Goal: Information Seeking & Learning: Learn about a topic

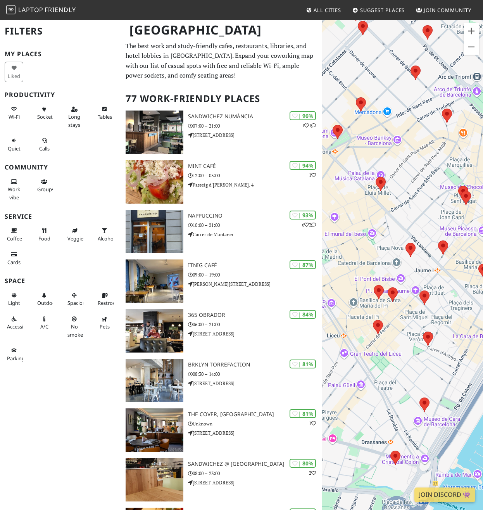
drag, startPoint x: 398, startPoint y: 423, endPoint x: 435, endPoint y: 373, distance: 62.1
click at [434, 373] on div at bounding box center [402, 274] width 161 height 510
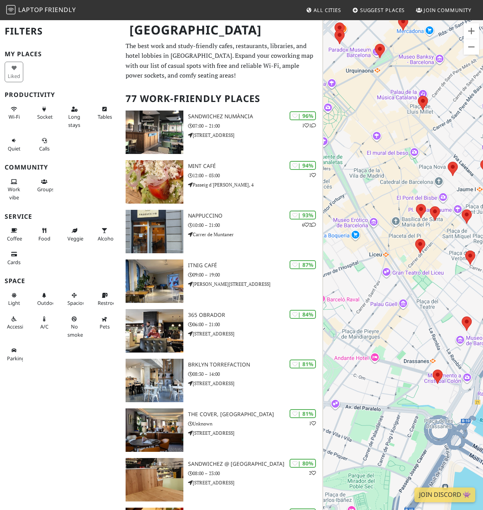
drag, startPoint x: 422, startPoint y: 395, endPoint x: 453, endPoint y: 322, distance: 79.4
click at [453, 322] on div at bounding box center [402, 274] width 161 height 510
click at [419, 247] on img at bounding box center [421, 246] width 10 height 14
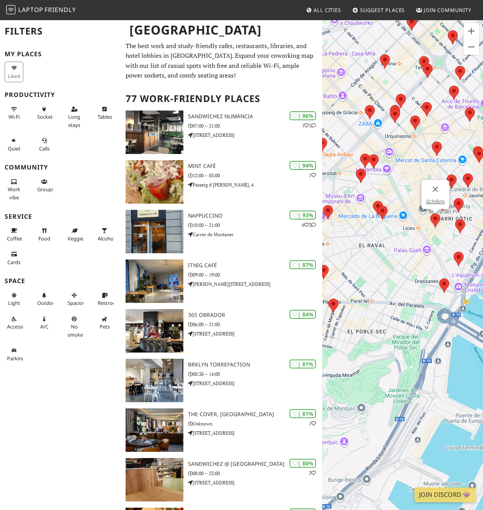
drag, startPoint x: 411, startPoint y: 323, endPoint x: 450, endPoint y: 256, distance: 77.3
click at [450, 256] on div "Schilling" at bounding box center [402, 274] width 161 height 510
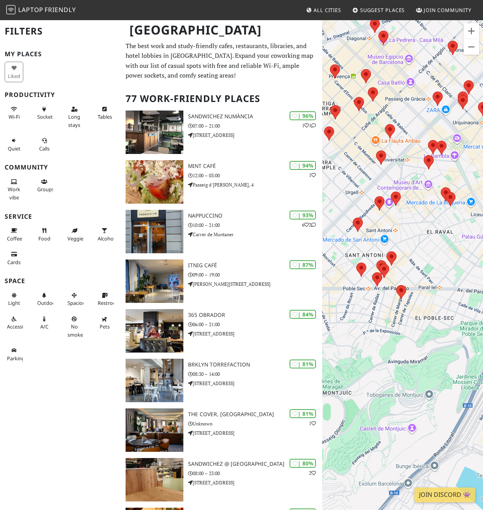
drag, startPoint x: 388, startPoint y: 269, endPoint x: 457, endPoint y: 266, distance: 69.1
click at [456, 266] on div "Schilling" at bounding box center [402, 274] width 161 height 510
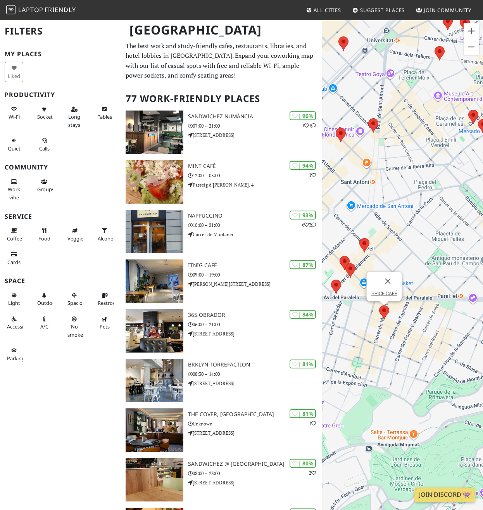
click at [385, 313] on img at bounding box center [384, 312] width 10 height 14
click at [379, 292] on link "SPICE CAFÉ" at bounding box center [384, 293] width 26 height 6
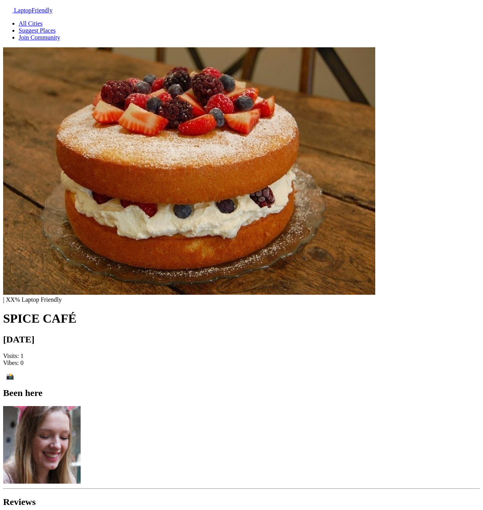
click at [329, 296] on div "| XX% Laptop Friendly SPICE CAFÉ" at bounding box center [241, 310] width 477 height 29
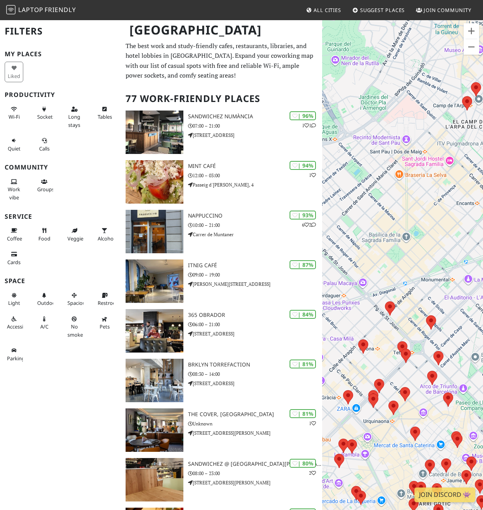
drag, startPoint x: 406, startPoint y: 277, endPoint x: 393, endPoint y: 192, distance: 85.5
click at [393, 192] on div at bounding box center [402, 274] width 161 height 510
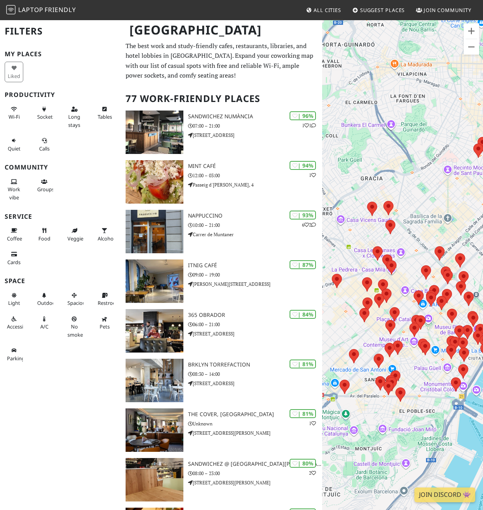
drag, startPoint x: 411, startPoint y: 289, endPoint x: 493, endPoint y: 236, distance: 97.5
click at [483, 236] on html "Laptop Friendly All Cities Suggest Places Join Community Barcelona Filters My P…" at bounding box center [241, 255] width 483 height 510
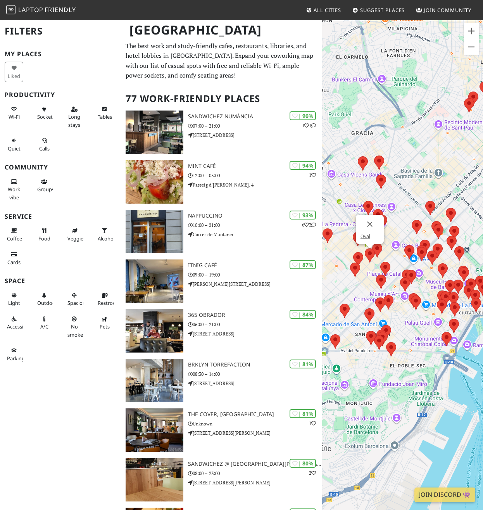
drag, startPoint x: 444, startPoint y: 268, endPoint x: 372, endPoint y: 261, distance: 72.1
click at [372, 261] on img at bounding box center [370, 255] width 10 height 14
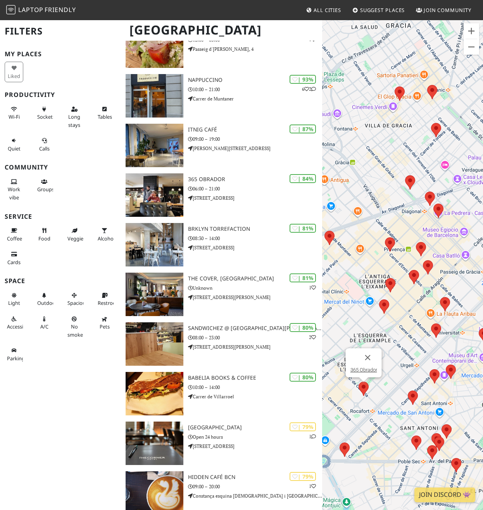
scroll to position [134, 0]
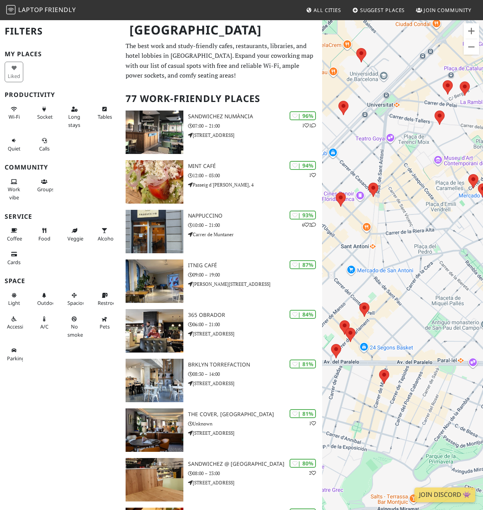
drag, startPoint x: 421, startPoint y: 317, endPoint x: 411, endPoint y: 319, distance: 11.0
click at [411, 319] on div at bounding box center [402, 274] width 161 height 510
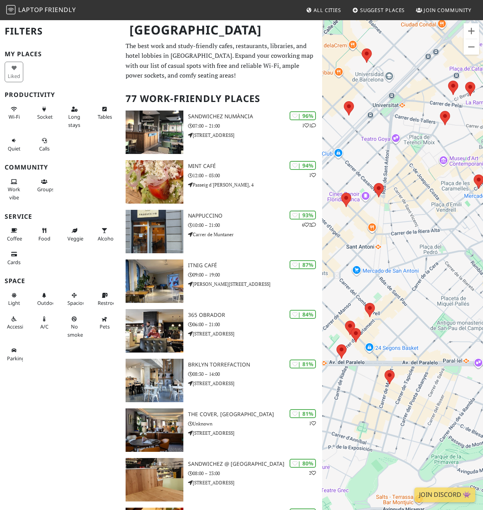
drag, startPoint x: 411, startPoint y: 319, endPoint x: 428, endPoint y: 319, distance: 16.7
click at [428, 319] on div at bounding box center [402, 274] width 161 height 510
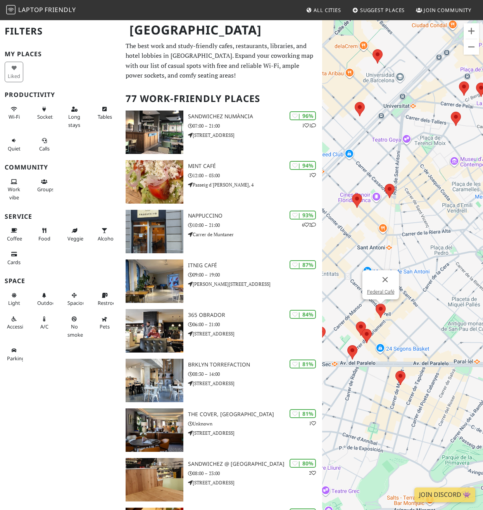
click at [379, 307] on img at bounding box center [381, 311] width 10 height 14
click at [372, 279] on div at bounding box center [371, 279] width 9 height 19
click at [374, 291] on link "Federal Café" at bounding box center [381, 292] width 28 height 6
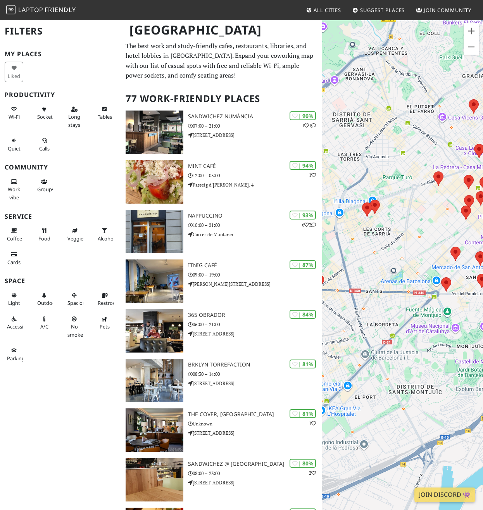
drag, startPoint x: 385, startPoint y: 272, endPoint x: 356, endPoint y: 259, distance: 32.3
click at [357, 260] on div at bounding box center [402, 274] width 161 height 510
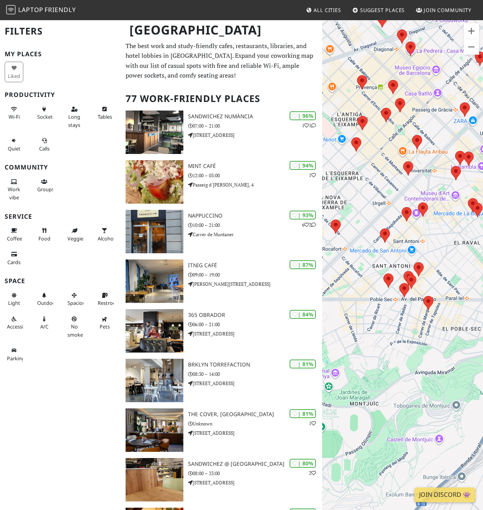
drag, startPoint x: 402, startPoint y: 303, endPoint x: 383, endPoint y: 318, distance: 23.7
click at [384, 318] on div at bounding box center [402, 274] width 161 height 510
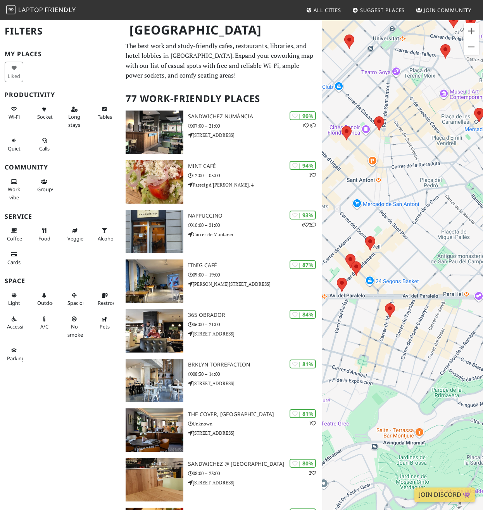
drag, startPoint x: 418, startPoint y: 303, endPoint x: 346, endPoint y: 309, distance: 72.8
click at [346, 309] on div at bounding box center [402, 274] width 161 height 510
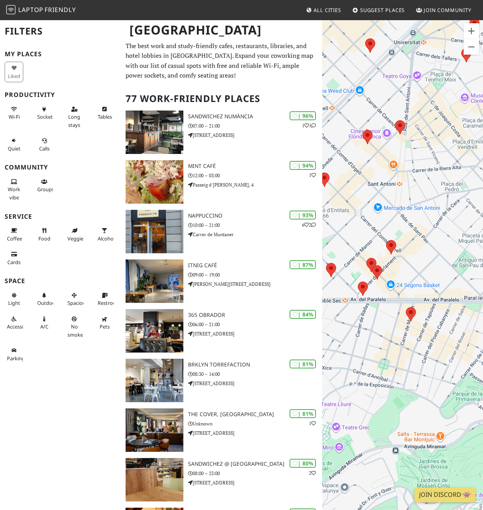
drag, startPoint x: 338, startPoint y: 264, endPoint x: 348, endPoint y: 270, distance: 11.6
click at [348, 270] on div at bounding box center [402, 274] width 161 height 510
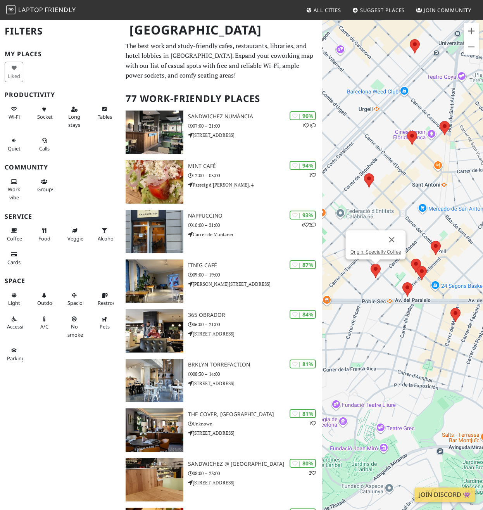
click at [375, 273] on img at bounding box center [376, 271] width 10 height 14
click at [407, 285] on img at bounding box center [407, 289] width 10 height 14
click at [455, 264] on div "Buenas Migas" at bounding box center [402, 274] width 161 height 510
click at [416, 261] on button "Cerrar" at bounding box center [414, 258] width 19 height 19
click at [422, 270] on img at bounding box center [422, 273] width 10 height 14
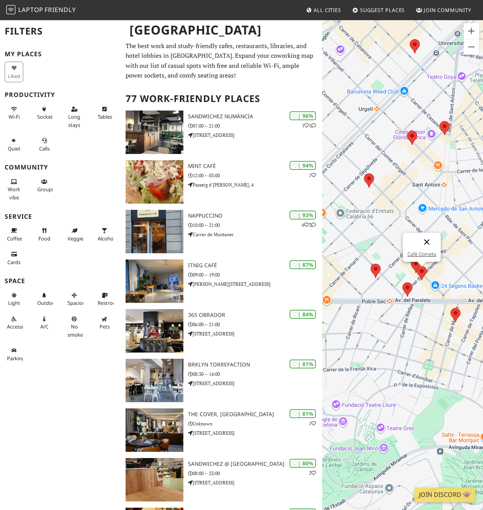
click at [427, 245] on button "Cerrar" at bounding box center [426, 242] width 19 height 19
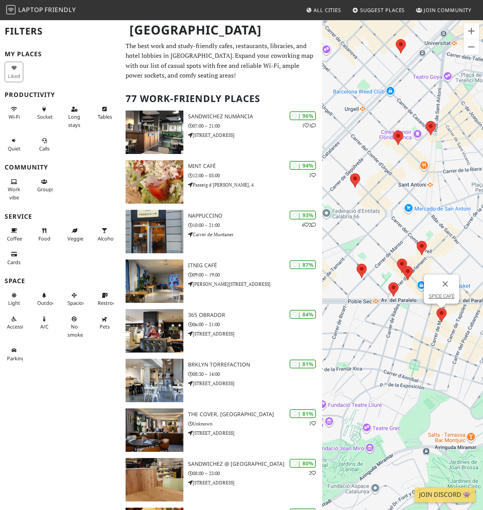
click at [442, 311] on img at bounding box center [441, 315] width 10 height 14
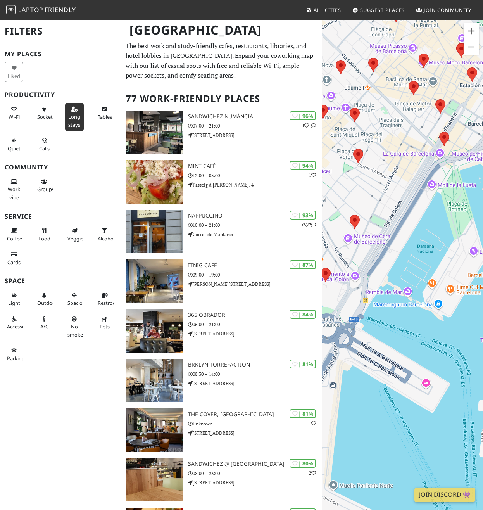
click at [71, 123] on span "Long stays" at bounding box center [74, 120] width 12 height 15
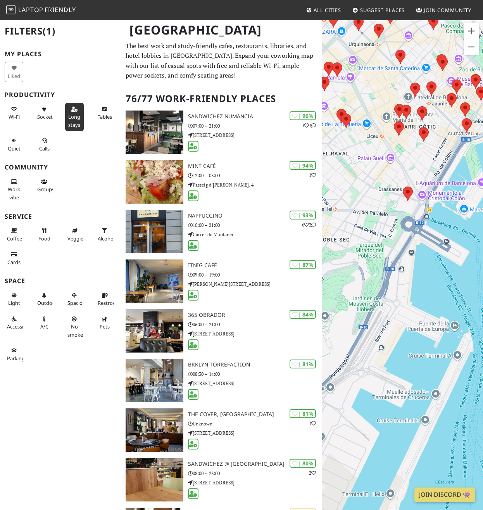
drag, startPoint x: 393, startPoint y: 172, endPoint x: 455, endPoint y: 146, distance: 67.0
click at [455, 147] on div "SPICE CAFÉ" at bounding box center [402, 274] width 161 height 510
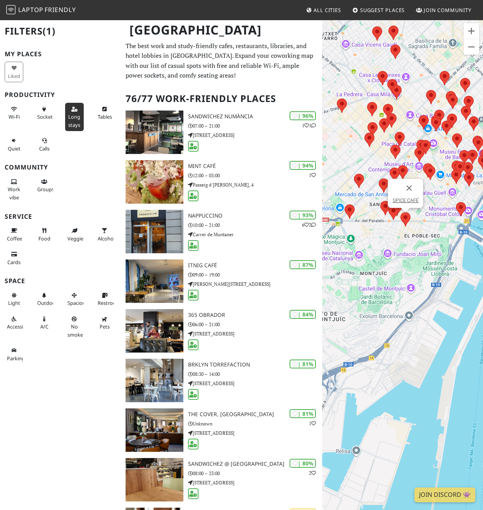
drag, startPoint x: 383, startPoint y: 183, endPoint x: 427, endPoint y: 225, distance: 60.6
click at [426, 222] on div "SPICE CAFÉ" at bounding box center [402, 274] width 161 height 510
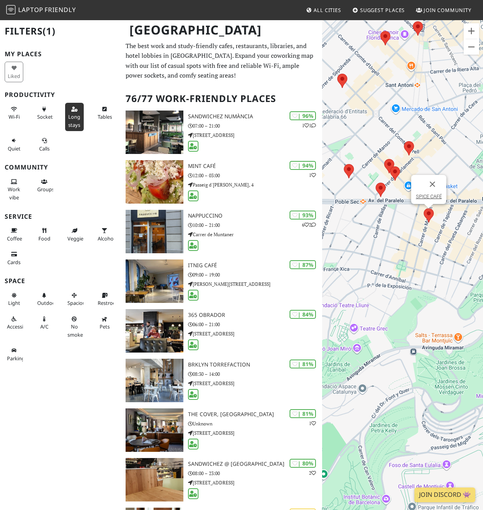
drag, startPoint x: 379, startPoint y: 226, endPoint x: 393, endPoint y: 265, distance: 40.6
click at [393, 265] on div "SPICE CAFÉ" at bounding box center [402, 274] width 161 height 510
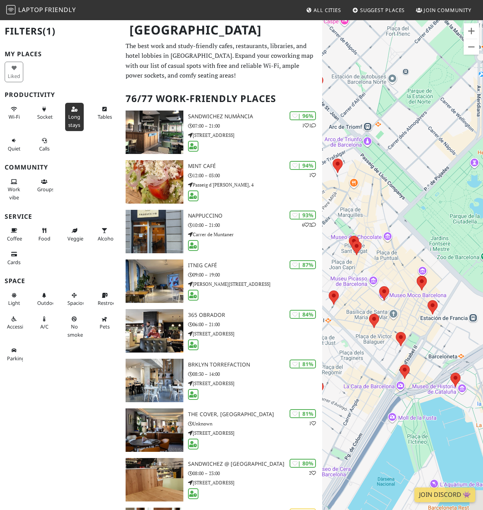
drag, startPoint x: 407, startPoint y: 226, endPoint x: 467, endPoint y: 133, distance: 110.3
click at [460, 139] on div "SPICE CAFÉ" at bounding box center [402, 274] width 161 height 510
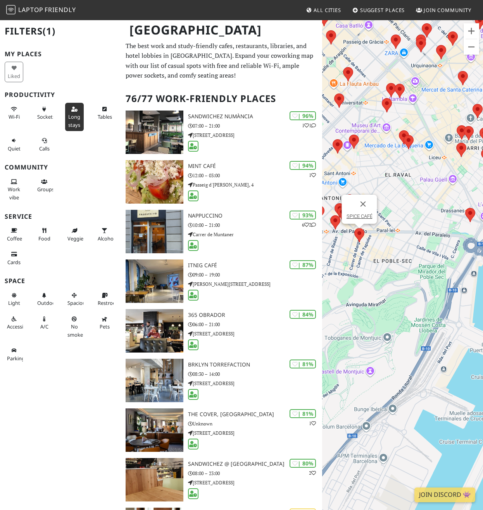
drag, startPoint x: 361, startPoint y: 279, endPoint x: 464, endPoint y: 192, distance: 134.8
click at [464, 192] on div "SPICE CAFÉ" at bounding box center [402, 274] width 161 height 510
click at [367, 205] on button "Cerrar" at bounding box center [363, 204] width 19 height 19
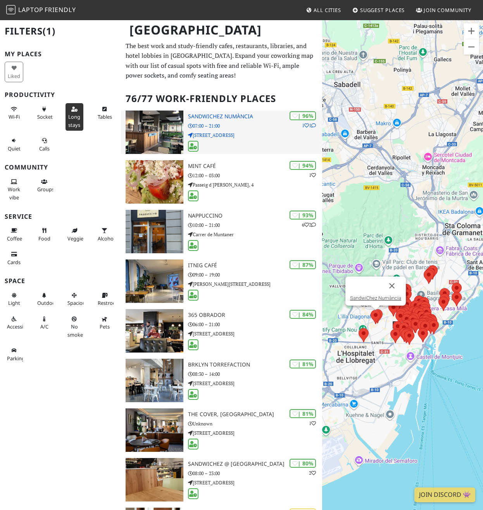
click at [313, 126] on icon at bounding box center [313, 125] width 5 height 5
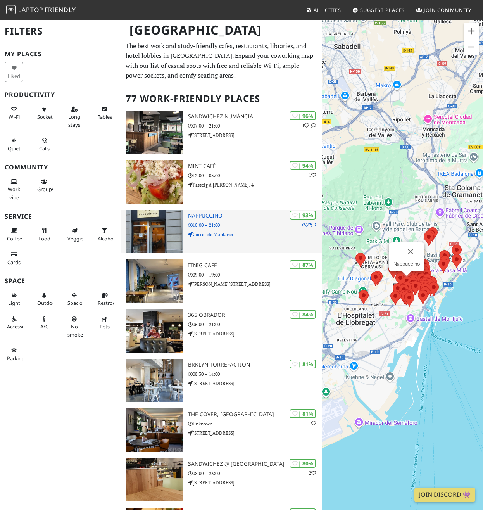
click at [222, 242] on div "| 93% 6 2 Nappuccino 10:00 – 21:00 Carrer de Muntaner" at bounding box center [255, 231] width 134 height 43
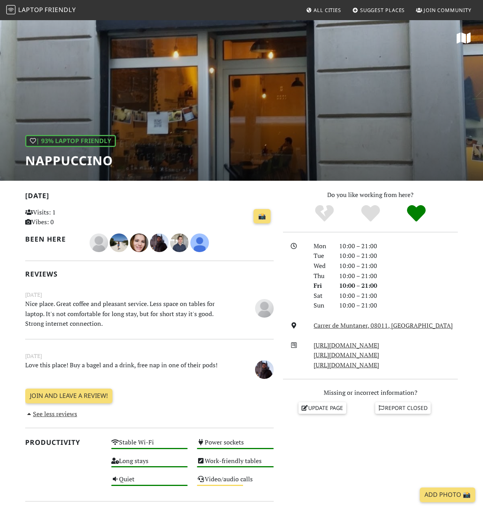
click at [200, 150] on div "| 93% Laptop Friendly Nappuccino" at bounding box center [241, 99] width 483 height 161
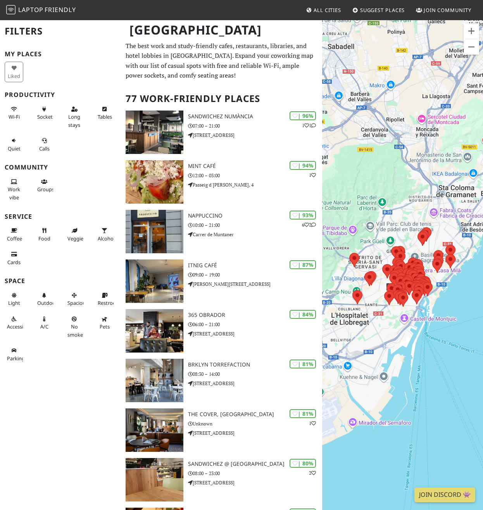
scroll to position [1896, 0]
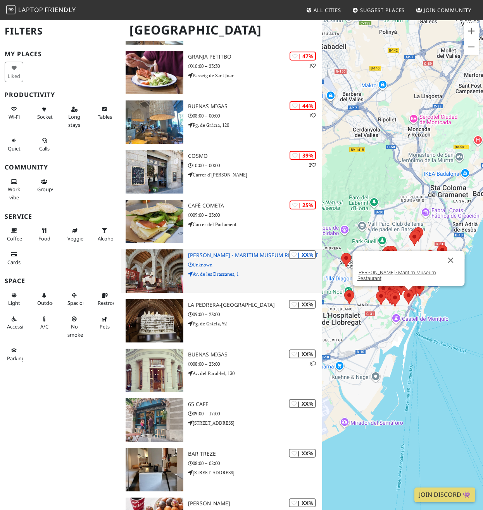
click at [252, 275] on p "Av. de les Drassanes, 1" at bounding box center [255, 273] width 134 height 7
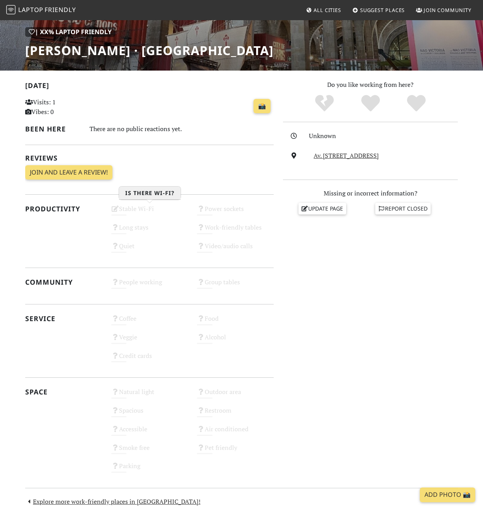
scroll to position [189, 0]
